Goal: Information Seeking & Learning: Learn about a topic

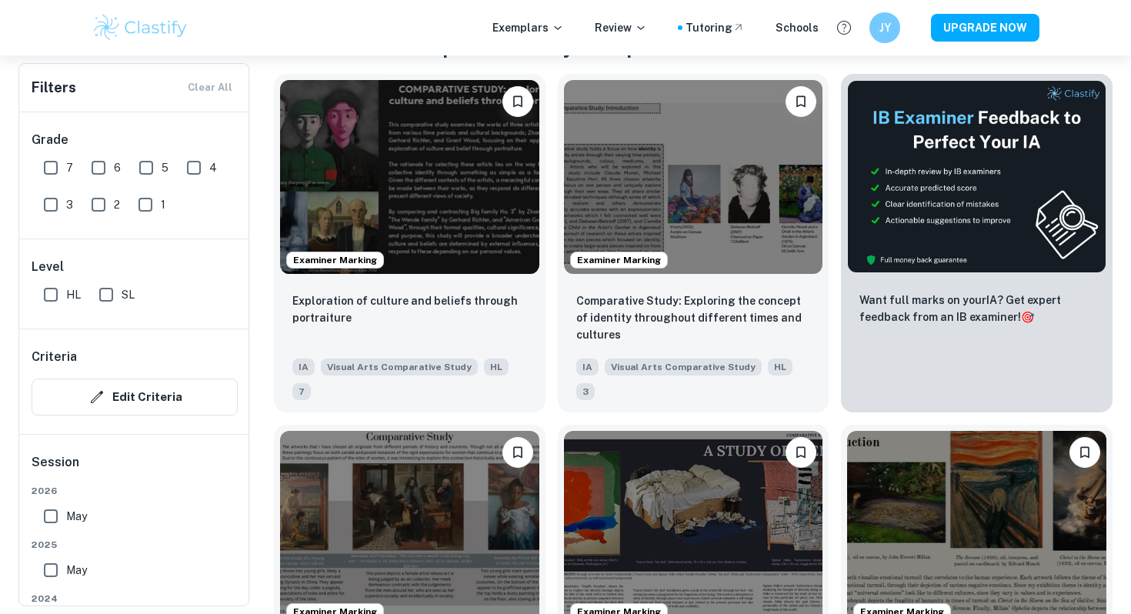
scroll to position [332, 0]
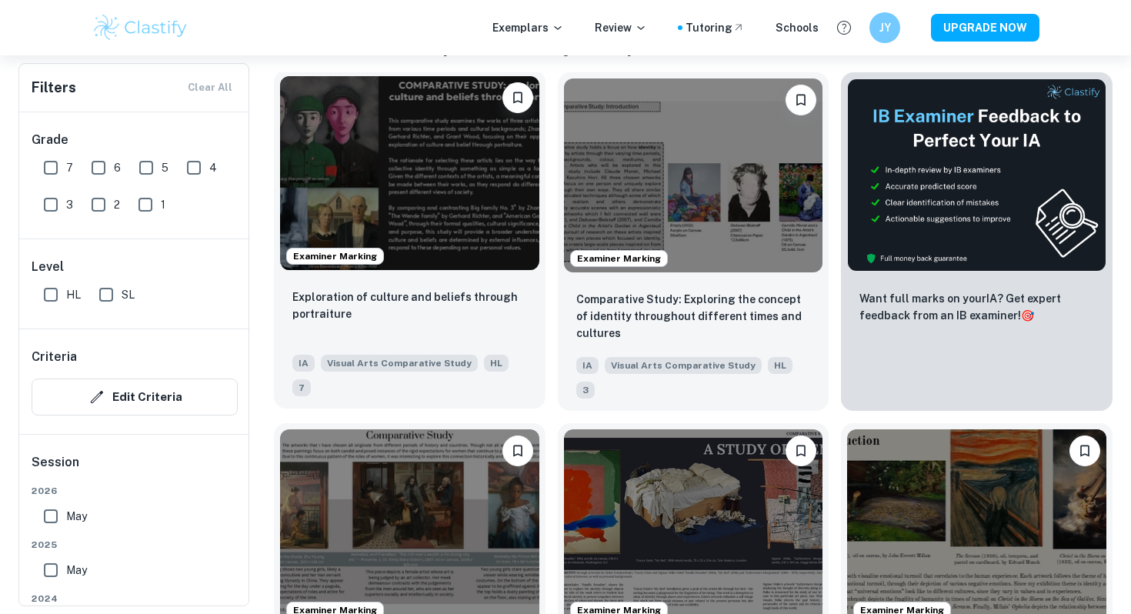
click at [469, 184] on img at bounding box center [409, 173] width 259 height 194
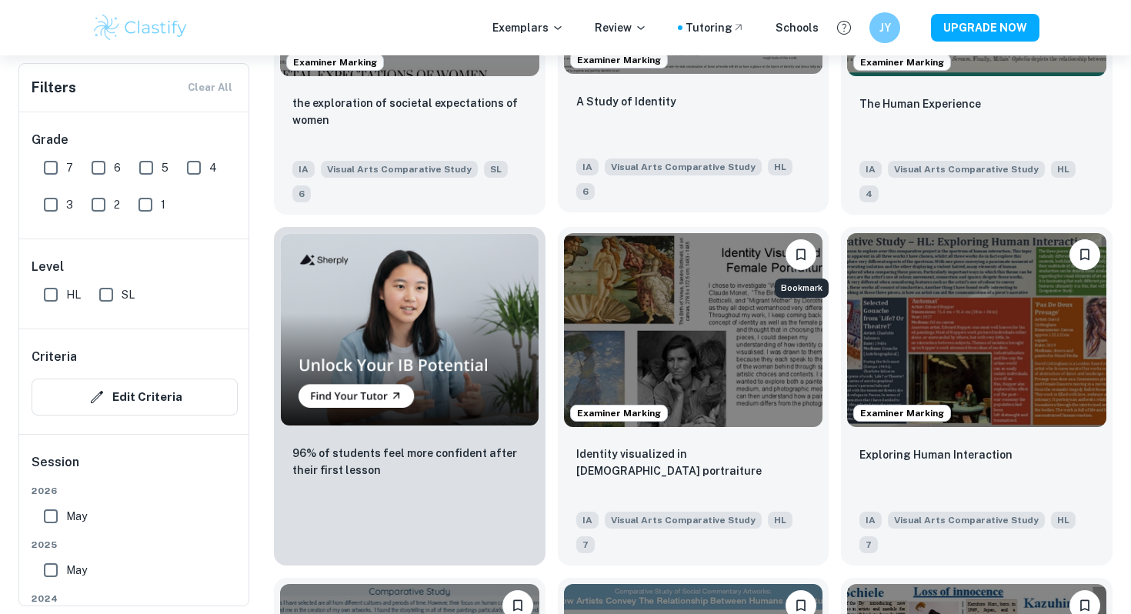
scroll to position [900, 0]
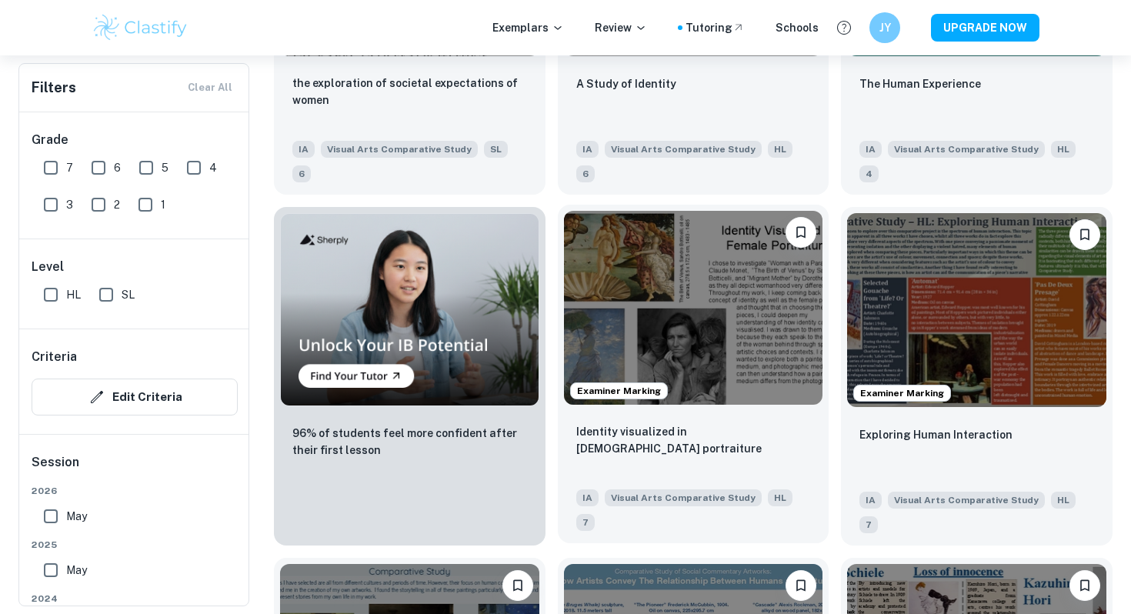
click at [729, 333] on img at bounding box center [693, 308] width 259 height 194
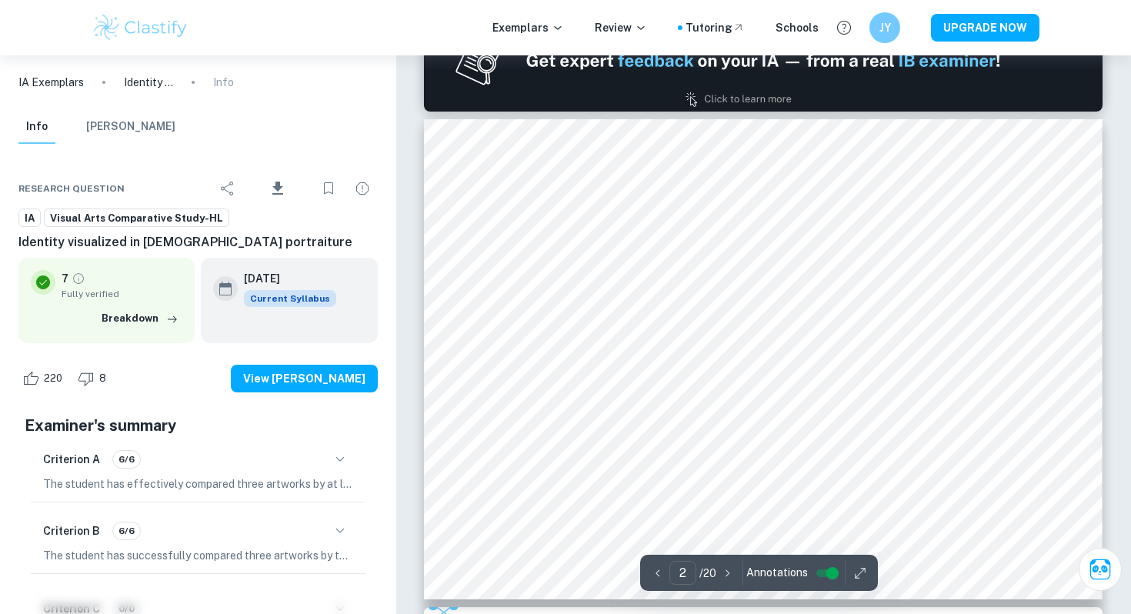
scroll to position [555, 0]
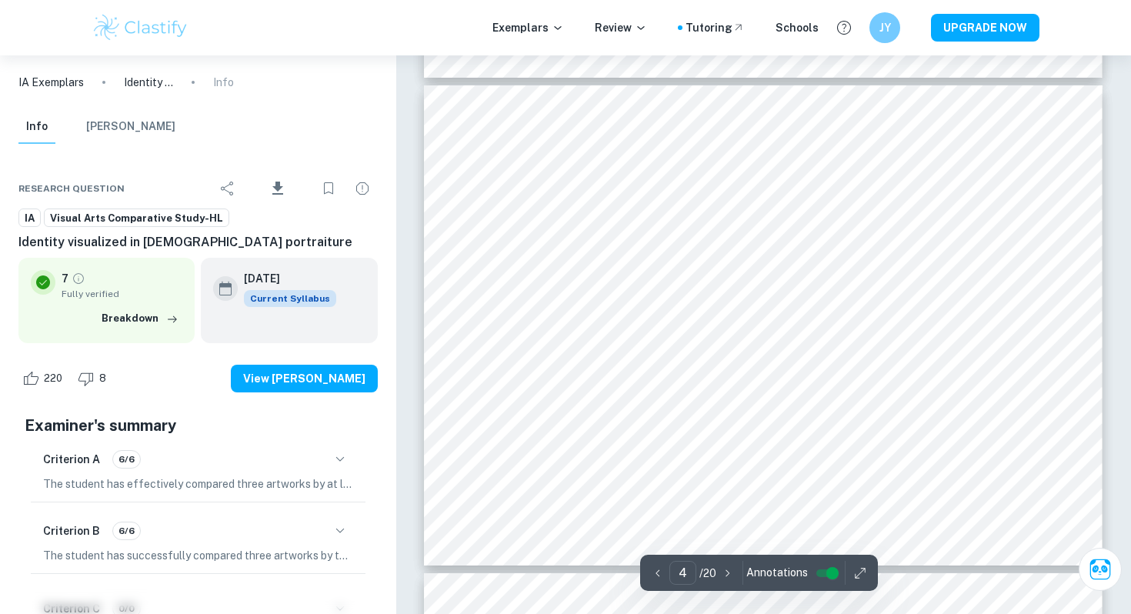
type input "3"
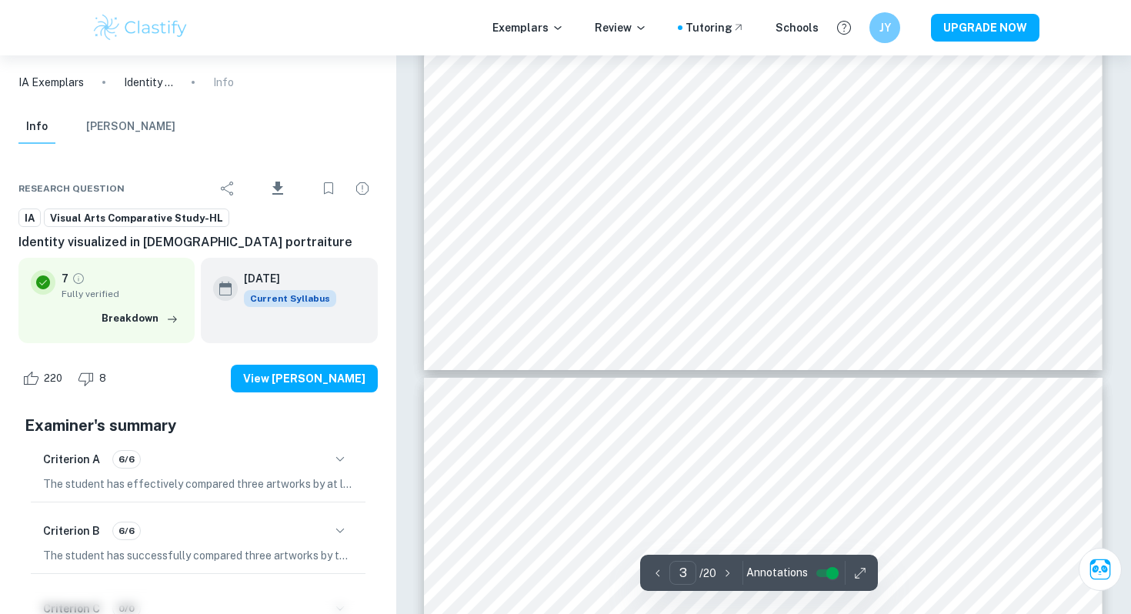
scroll to position [1291, 0]
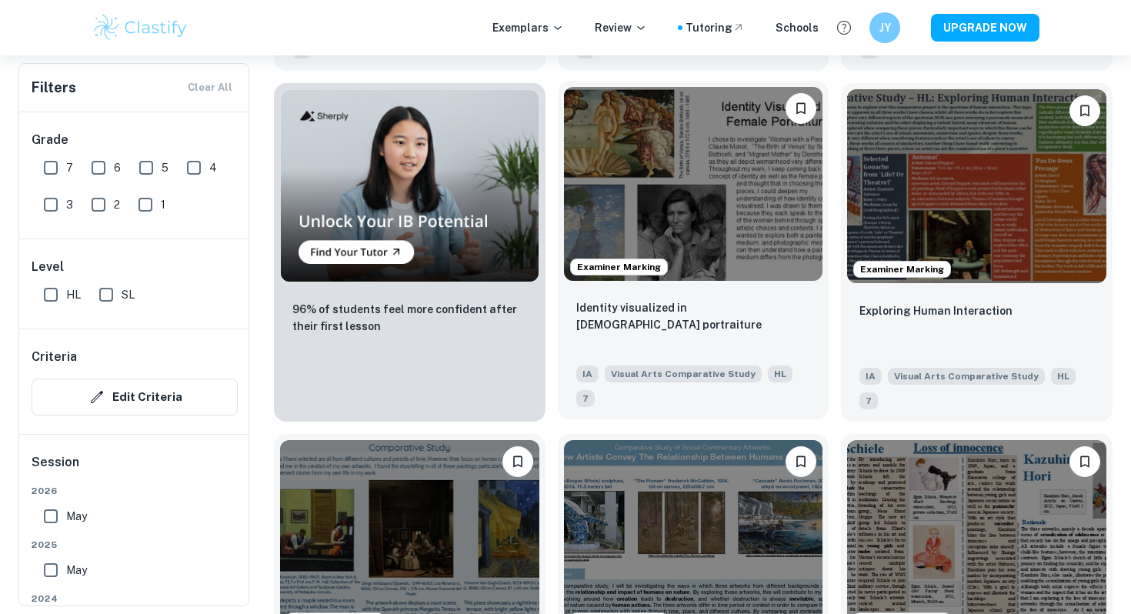
scroll to position [1027, 0]
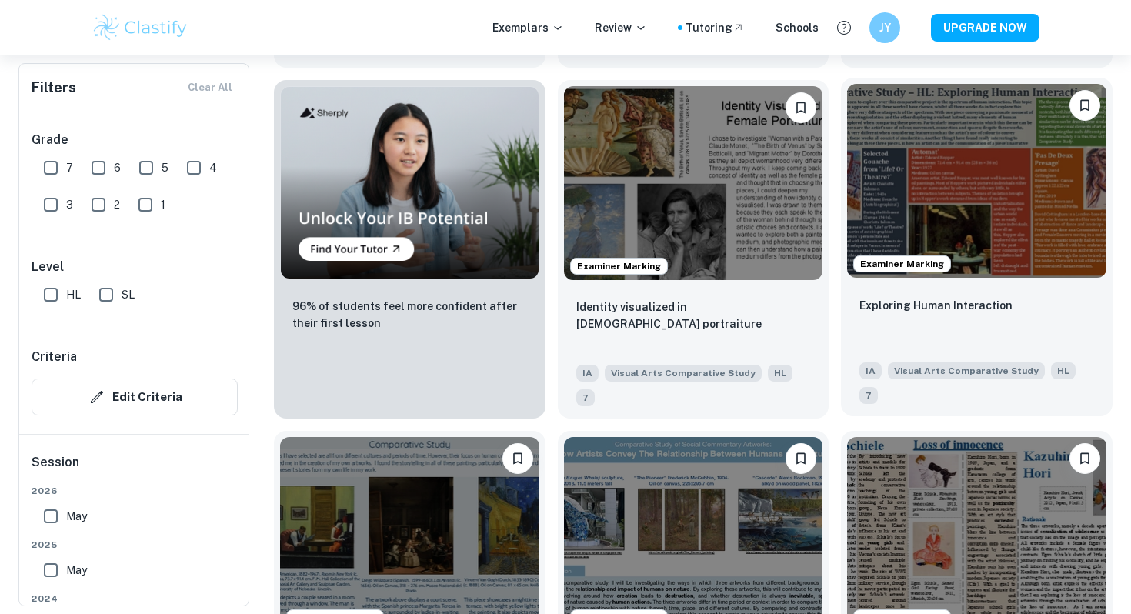
click at [939, 223] on img at bounding box center [976, 181] width 259 height 194
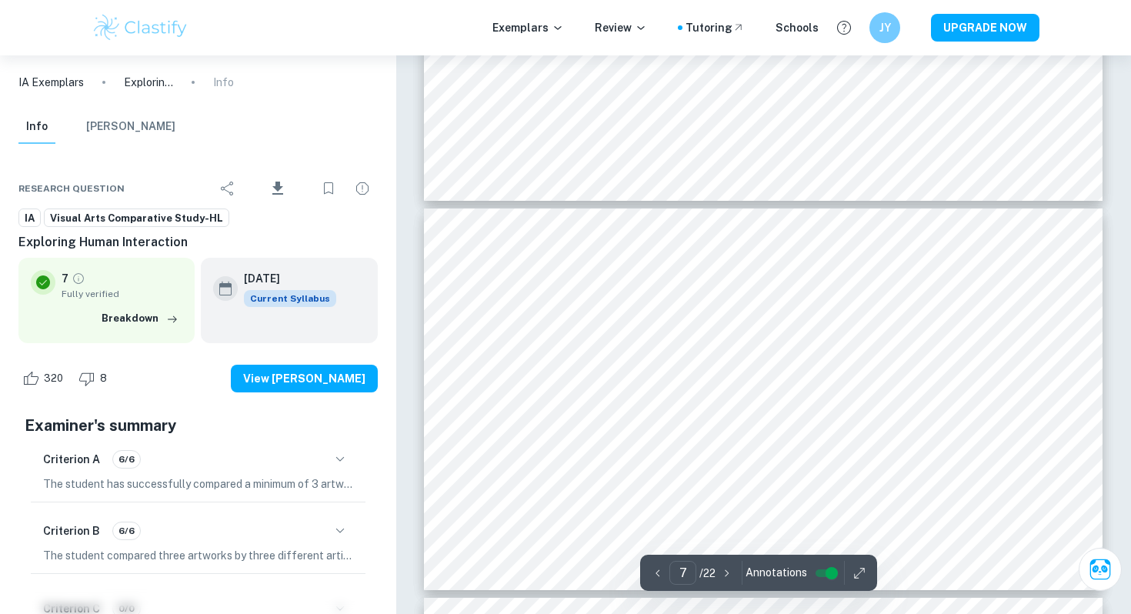
scroll to position [2424, 0]
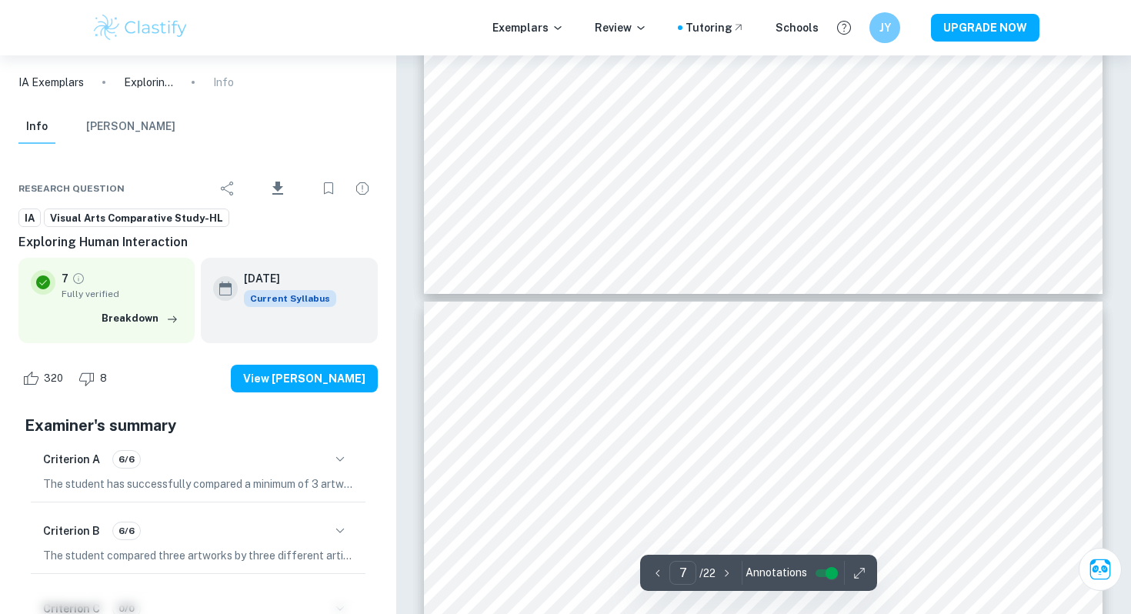
type input "6"
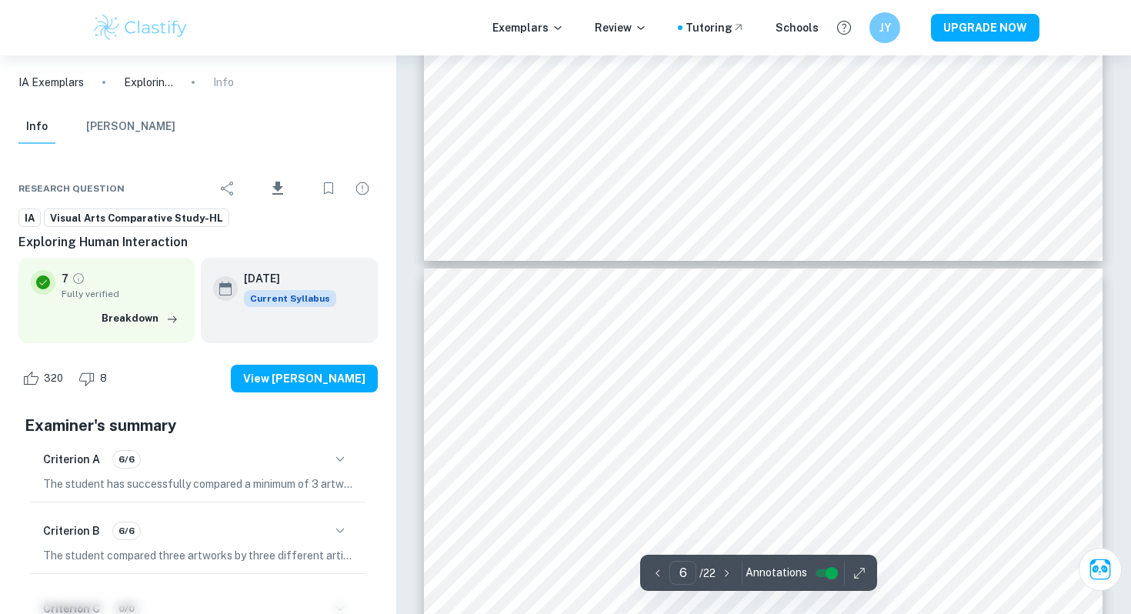
scroll to position [1961, 0]
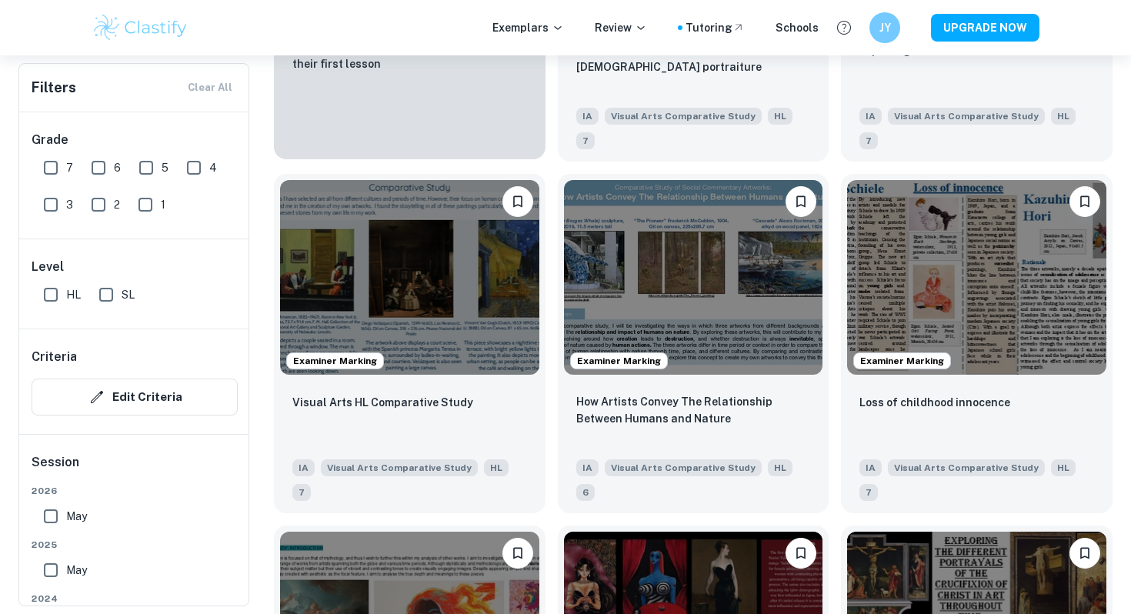
scroll to position [1285, 0]
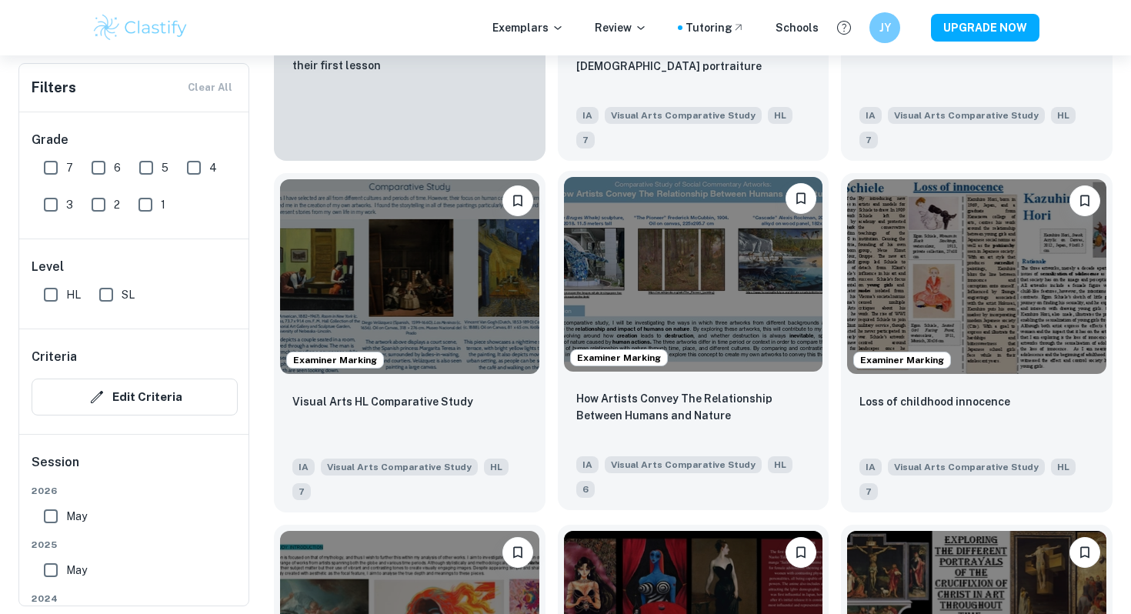
click at [693, 300] on img at bounding box center [693, 274] width 259 height 194
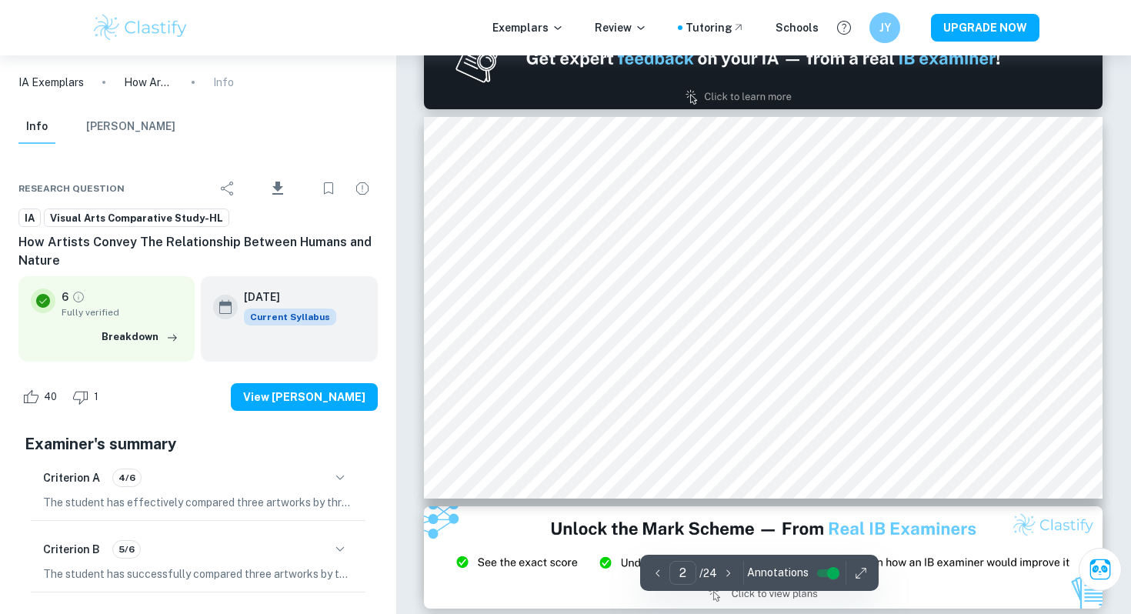
scroll to position [458, 0]
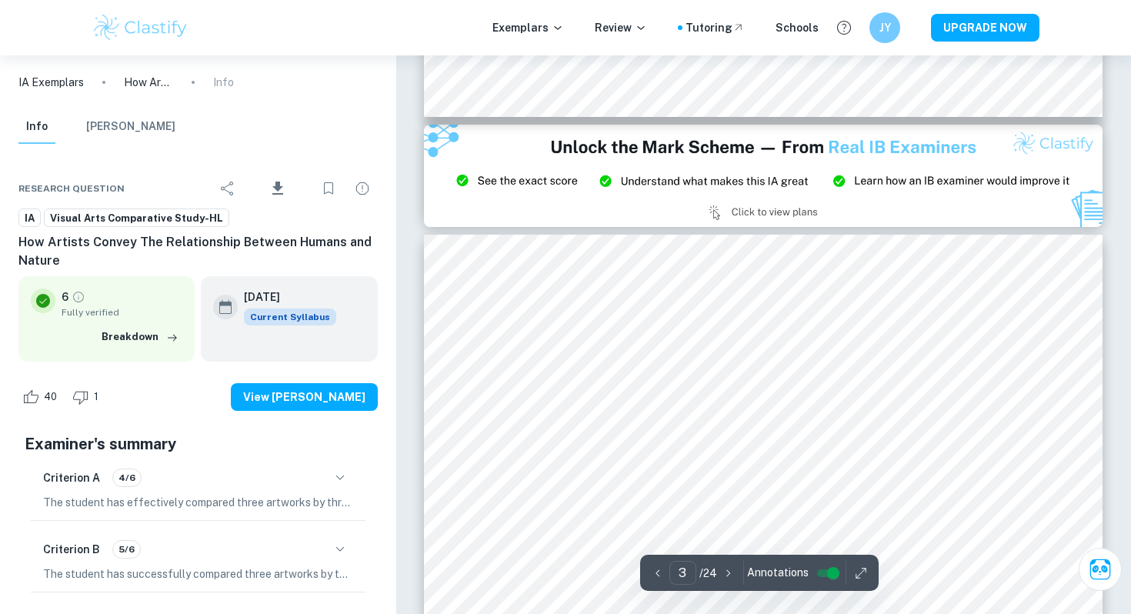
type input "2"
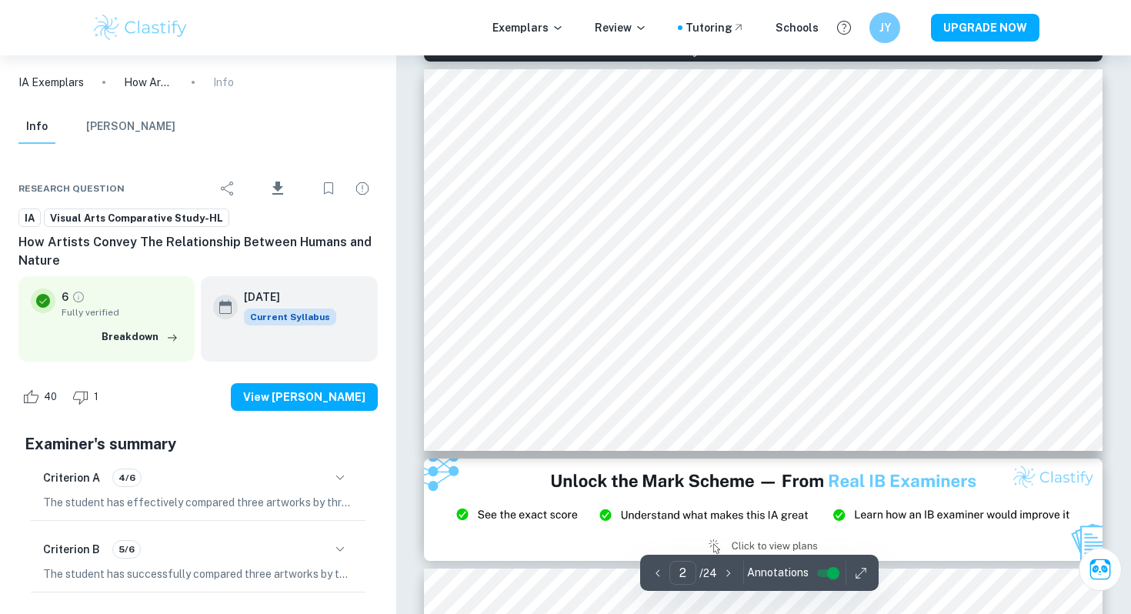
scroll to position [496, 0]
